Goal: Task Accomplishment & Management: Manage account settings

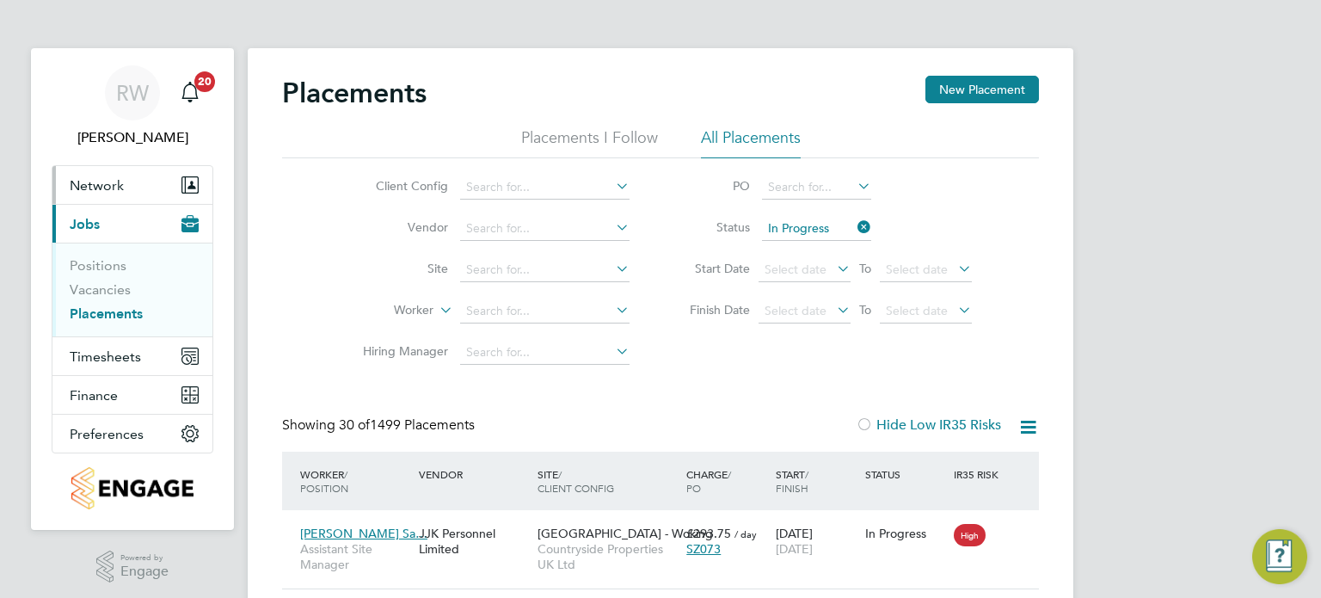
click at [108, 188] on span "Network" at bounding box center [97, 185] width 54 height 16
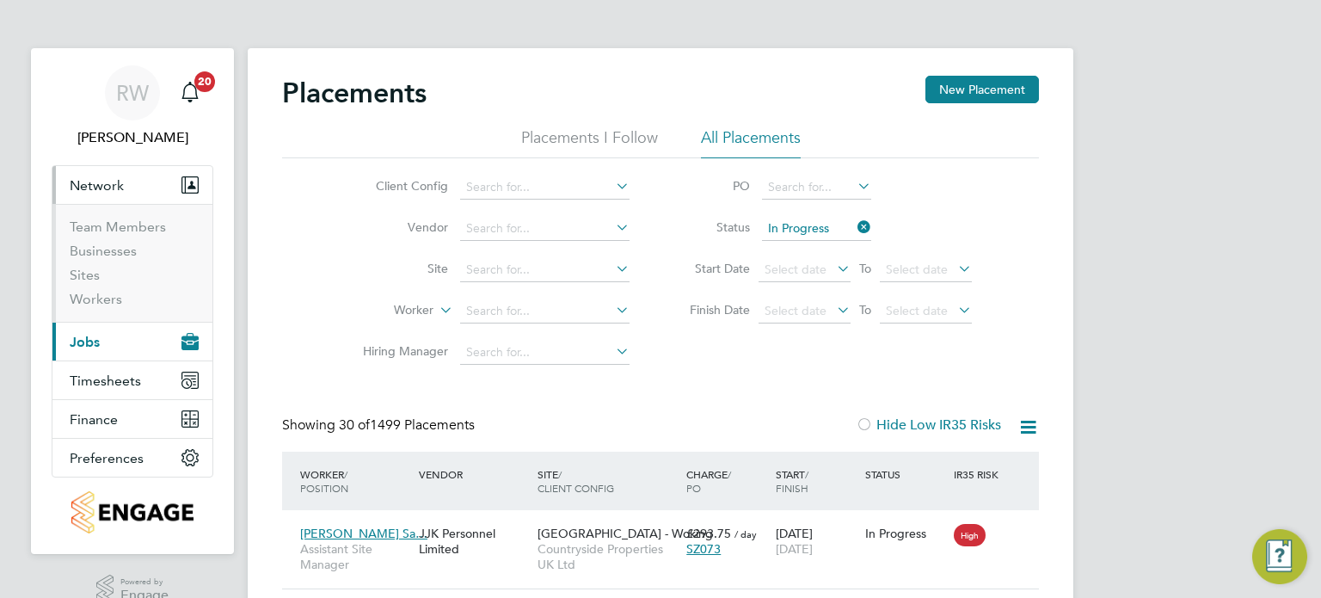
click at [101, 308] on ul "Team Members Businesses Sites Workers" at bounding box center [132, 263] width 160 height 118
click at [102, 297] on link "Workers" at bounding box center [96, 299] width 52 height 16
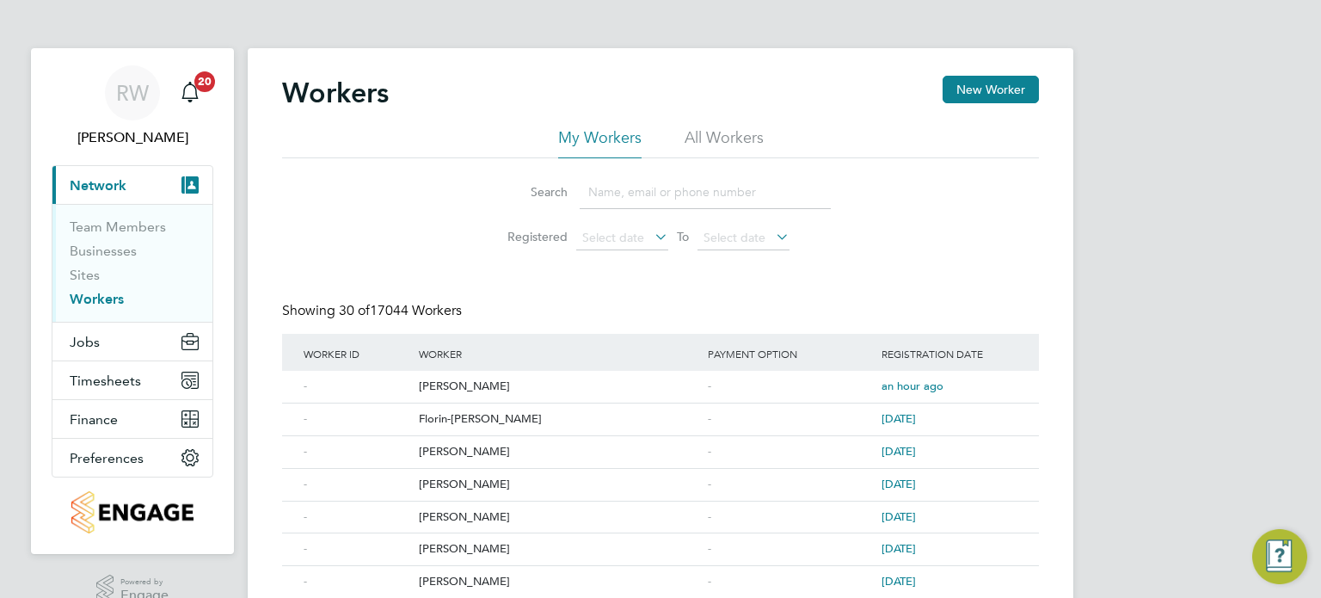
click at [747, 124] on div "Workers New Worker" at bounding box center [660, 102] width 757 height 52
click at [747, 135] on li "All Workers" at bounding box center [724, 142] width 79 height 31
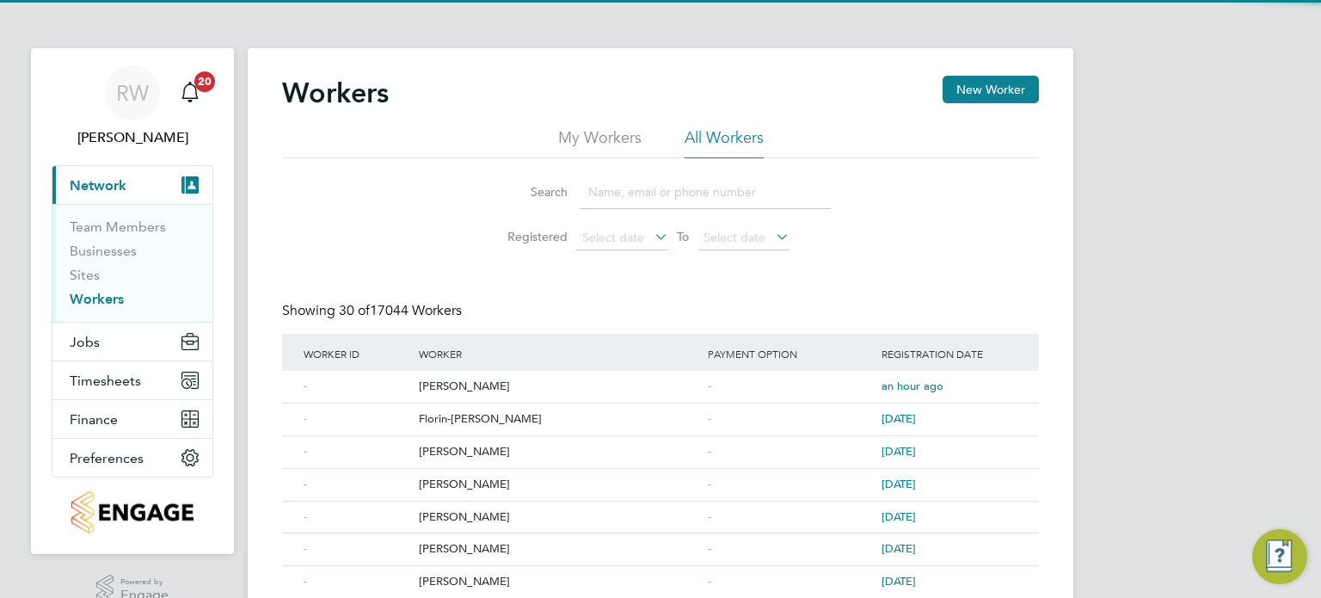
click at [655, 192] on input at bounding box center [705, 192] width 251 height 34
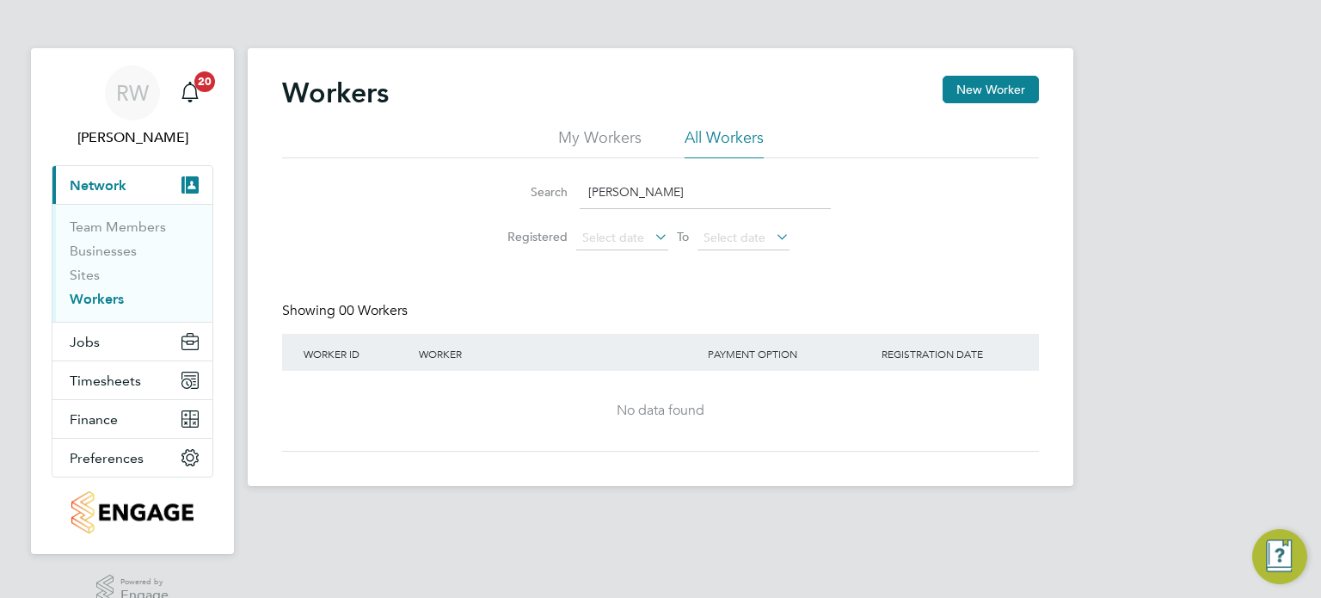
type input "magdalena za"
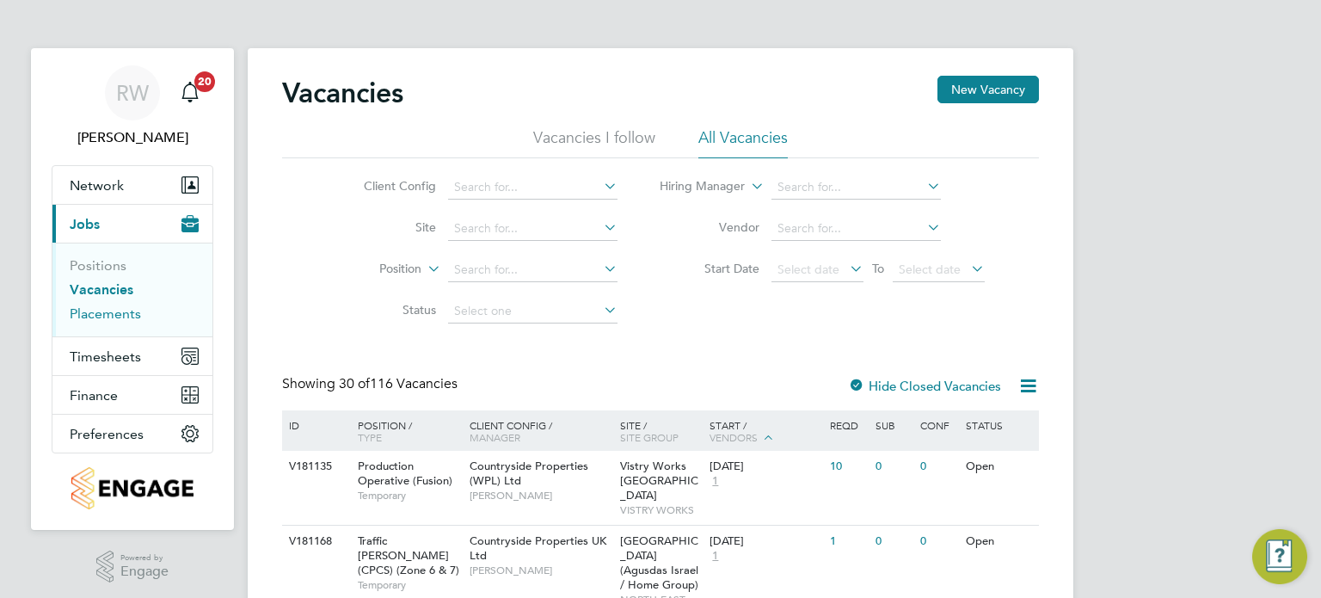
click at [102, 316] on link "Placements" at bounding box center [105, 313] width 71 height 16
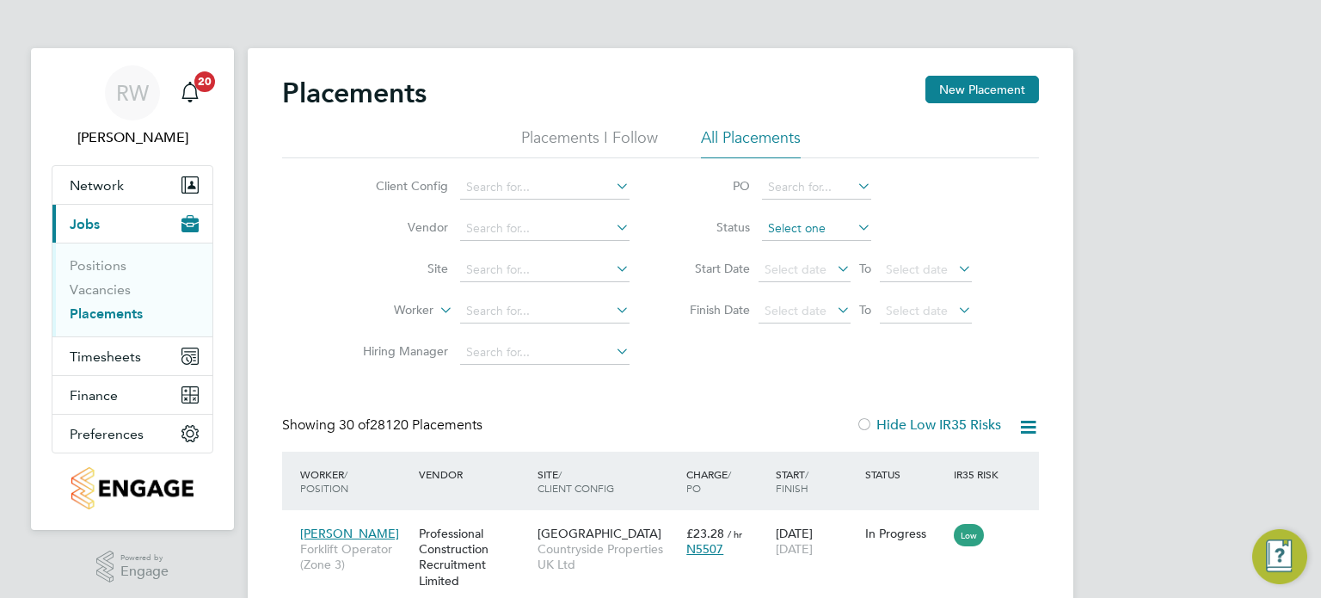
click at [791, 233] on input at bounding box center [816, 229] width 109 height 24
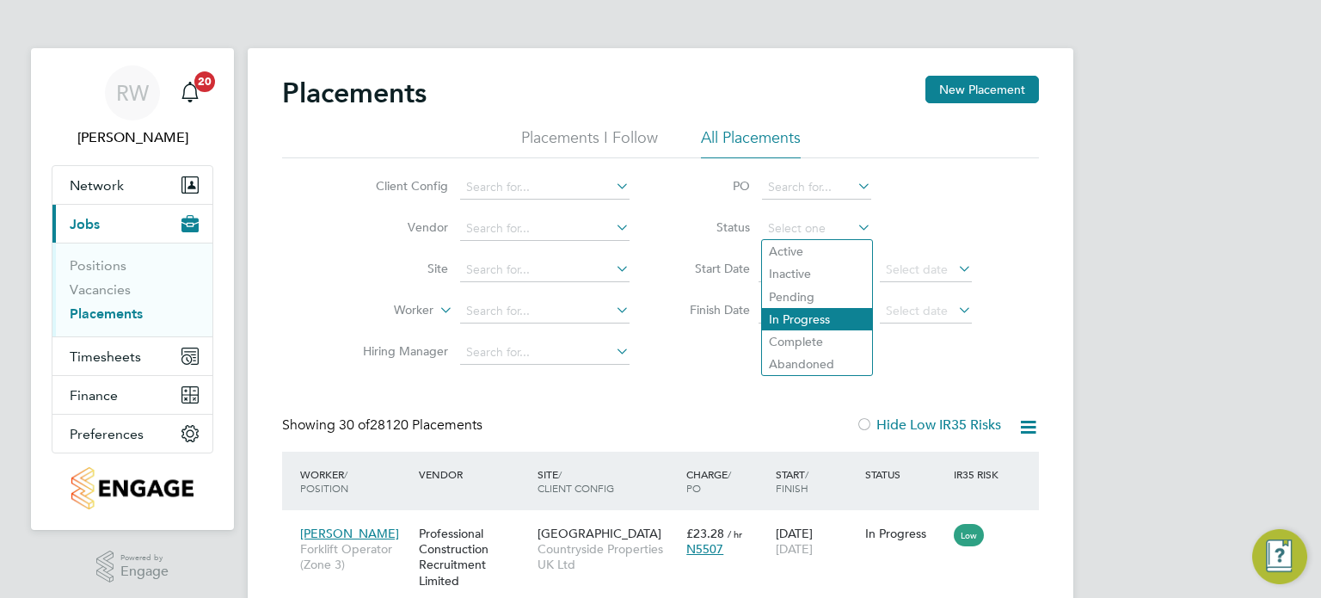
click at [795, 314] on li "In Progress" at bounding box center [817, 319] width 110 height 22
type input "In Progress"
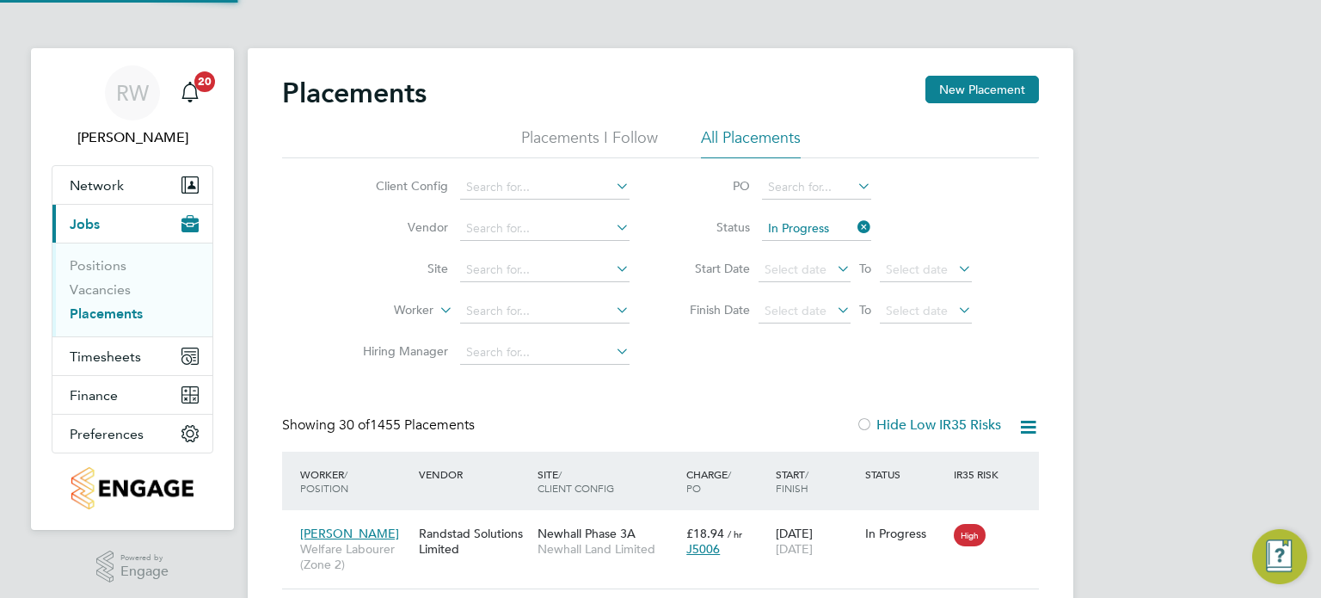
scroll to position [65, 150]
click at [326, 277] on div "Client Config Vendor Site Worker Hiring Manager PO Status In Progress Start Dat…" at bounding box center [660, 265] width 757 height 215
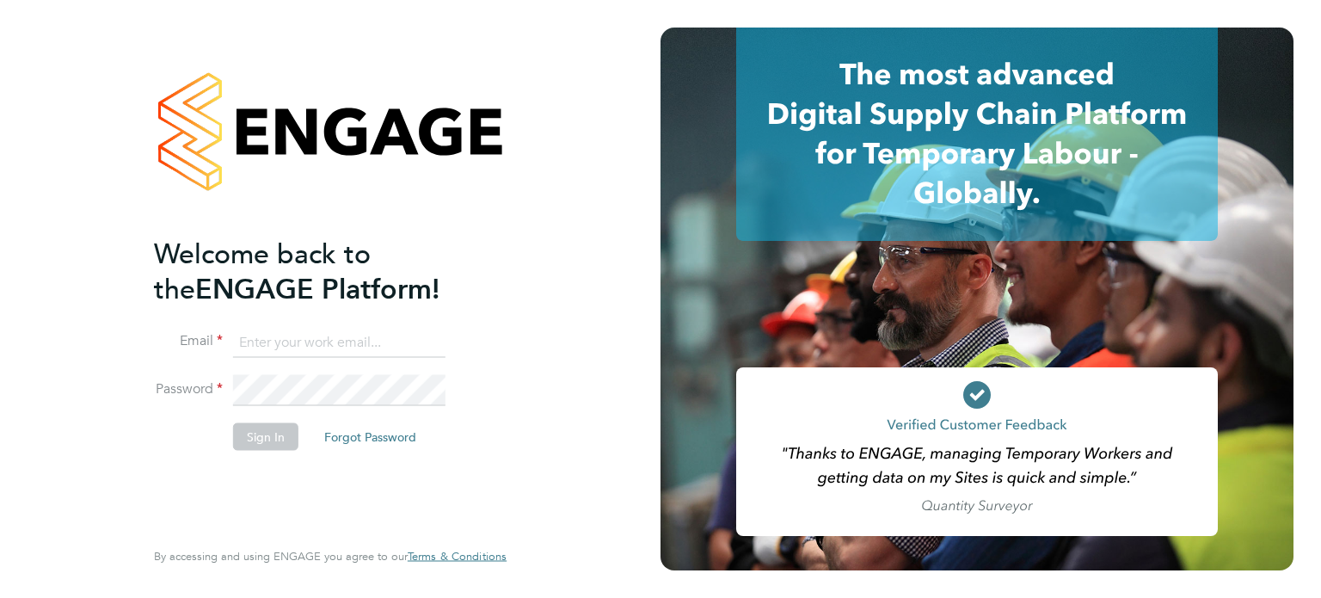
type input "Richard.walsh@vistry.co.uk"
click at [268, 429] on button "Sign In" at bounding box center [265, 436] width 65 height 28
click at [268, 429] on div "Sorry, we are having problems connecting to our services." at bounding box center [330, 299] width 661 height 598
